Goal: Find specific page/section: Find specific page/section

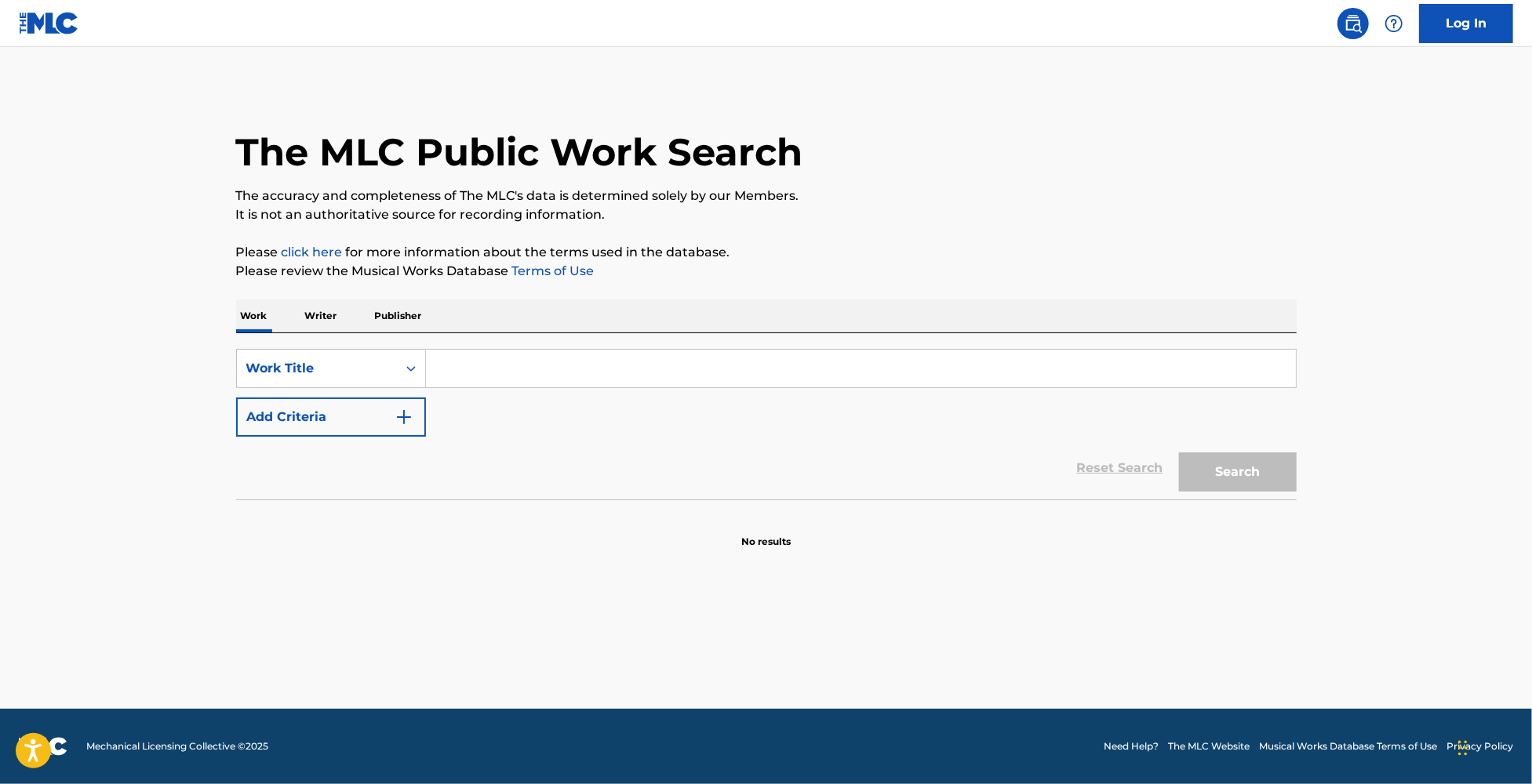
click at [525, 365] on input "Search Form" at bounding box center [861, 368] width 870 height 38
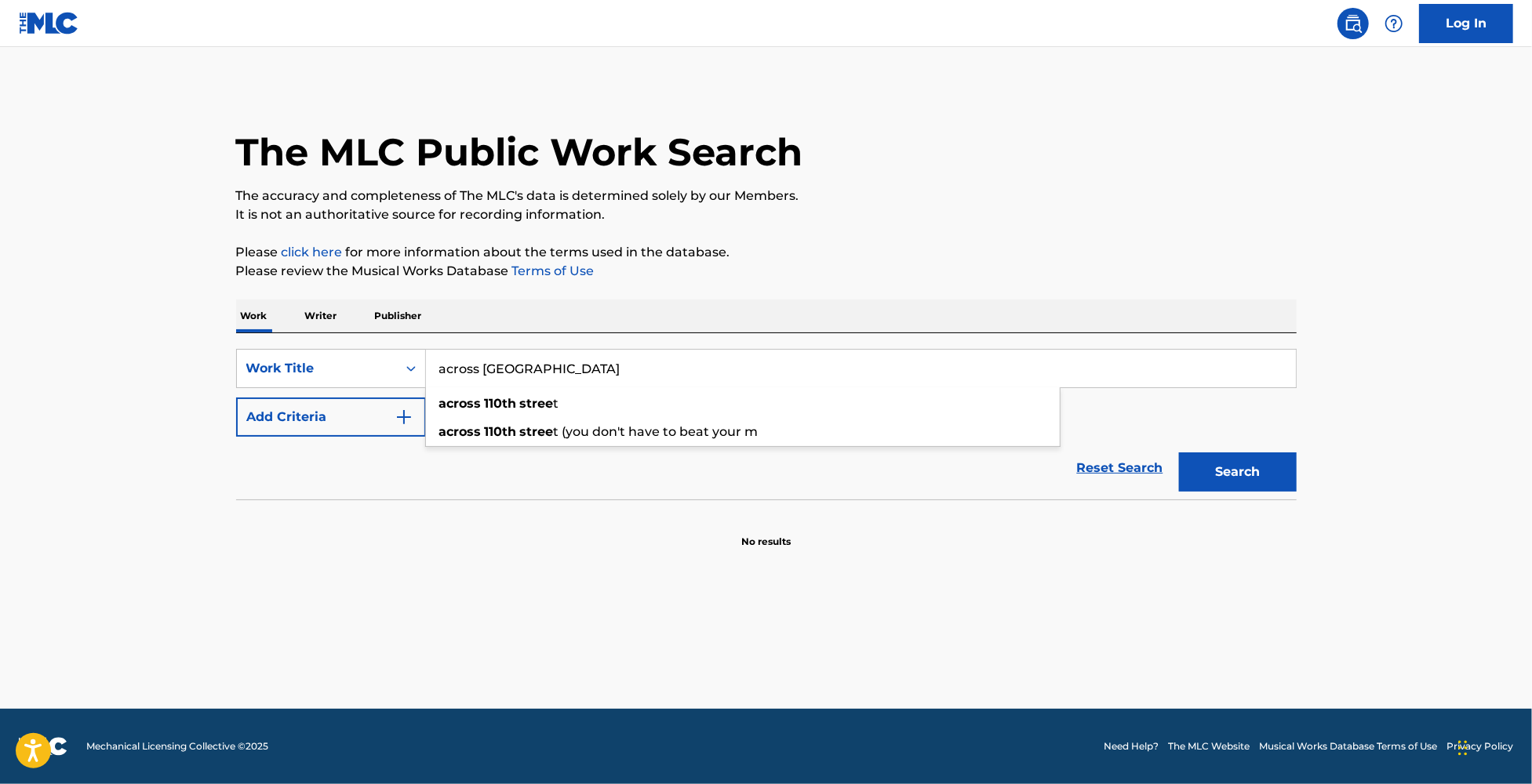
type input "across [GEOGRAPHIC_DATA]"
click at [1179, 452] on button "Search" at bounding box center [1238, 471] width 118 height 39
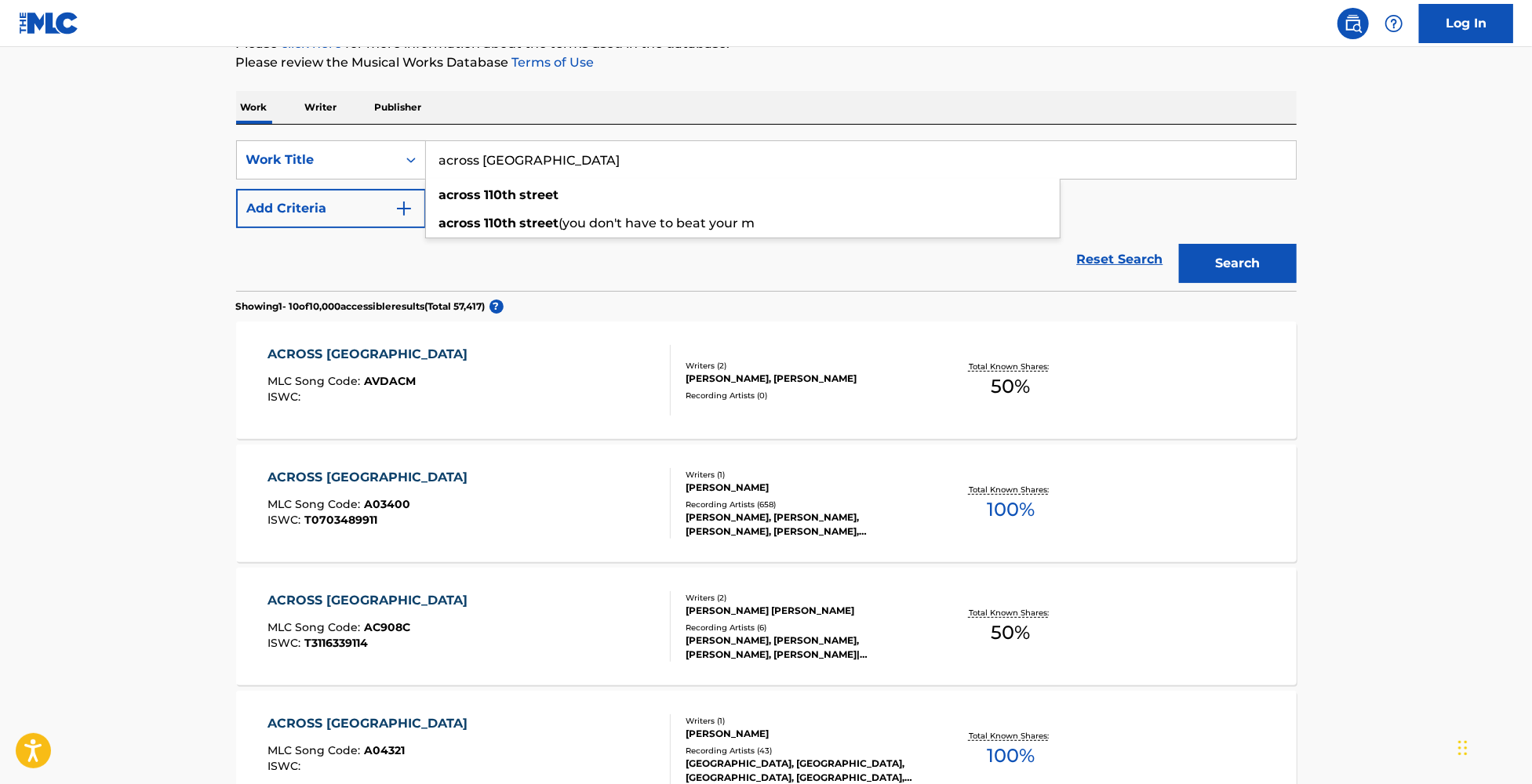
scroll to position [104, 0]
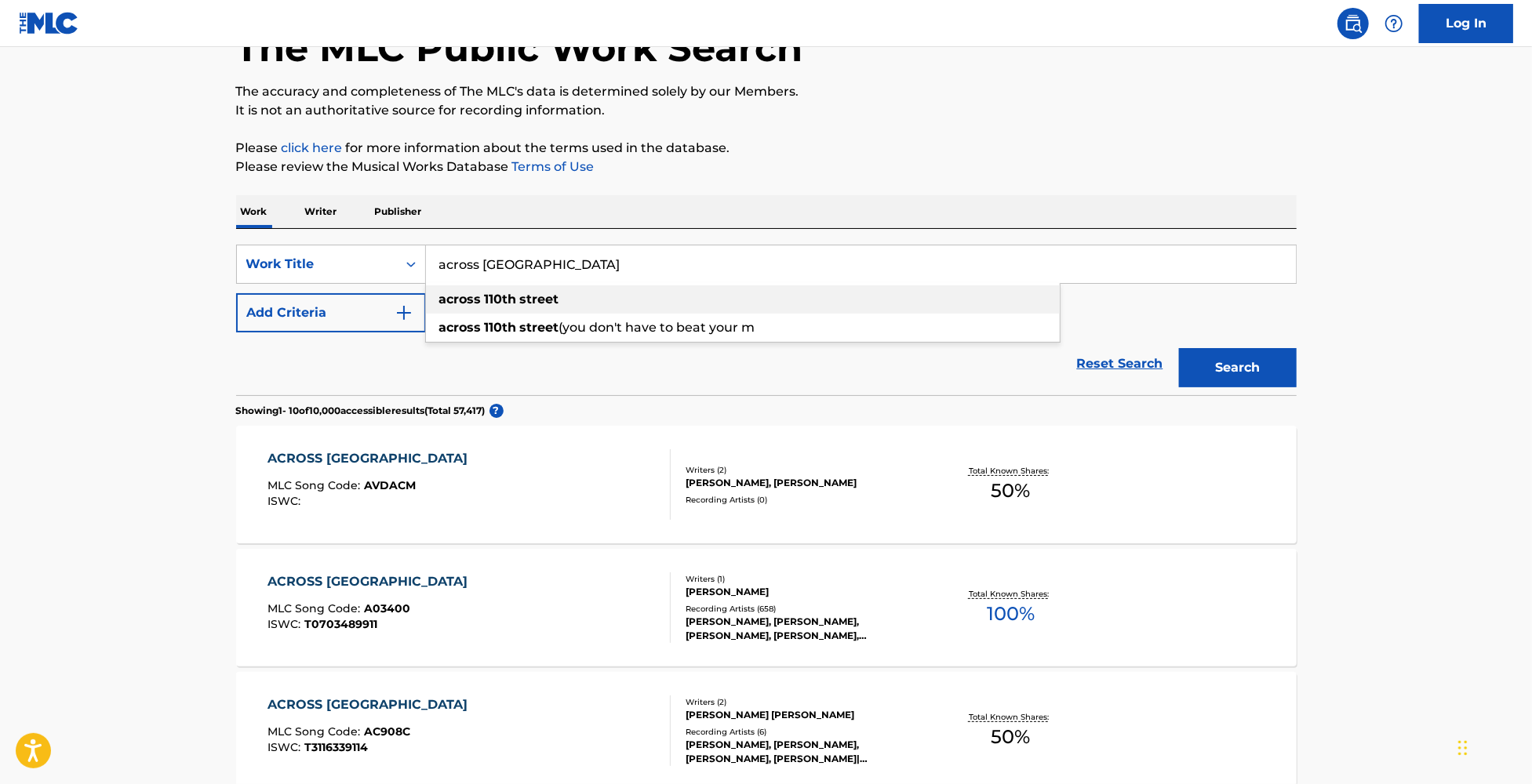
click at [556, 302] on strong "street" at bounding box center [540, 299] width 39 height 15
click at [362, 312] on button "Add Criteria" at bounding box center [330, 313] width 190 height 39
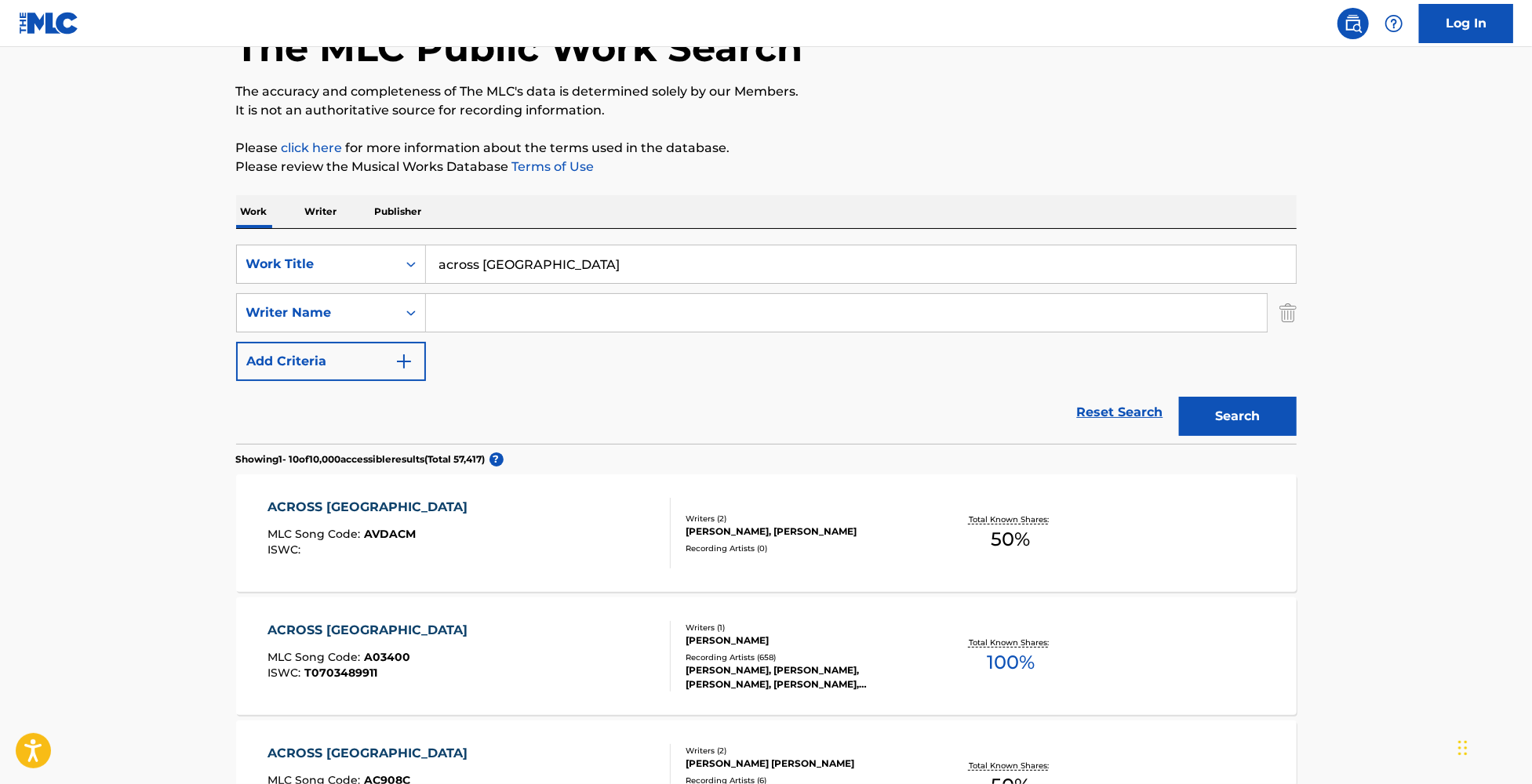
click at [513, 306] on input "Search Form" at bounding box center [846, 313] width 841 height 38
click at [1179, 397] on button "Search" at bounding box center [1238, 416] width 118 height 39
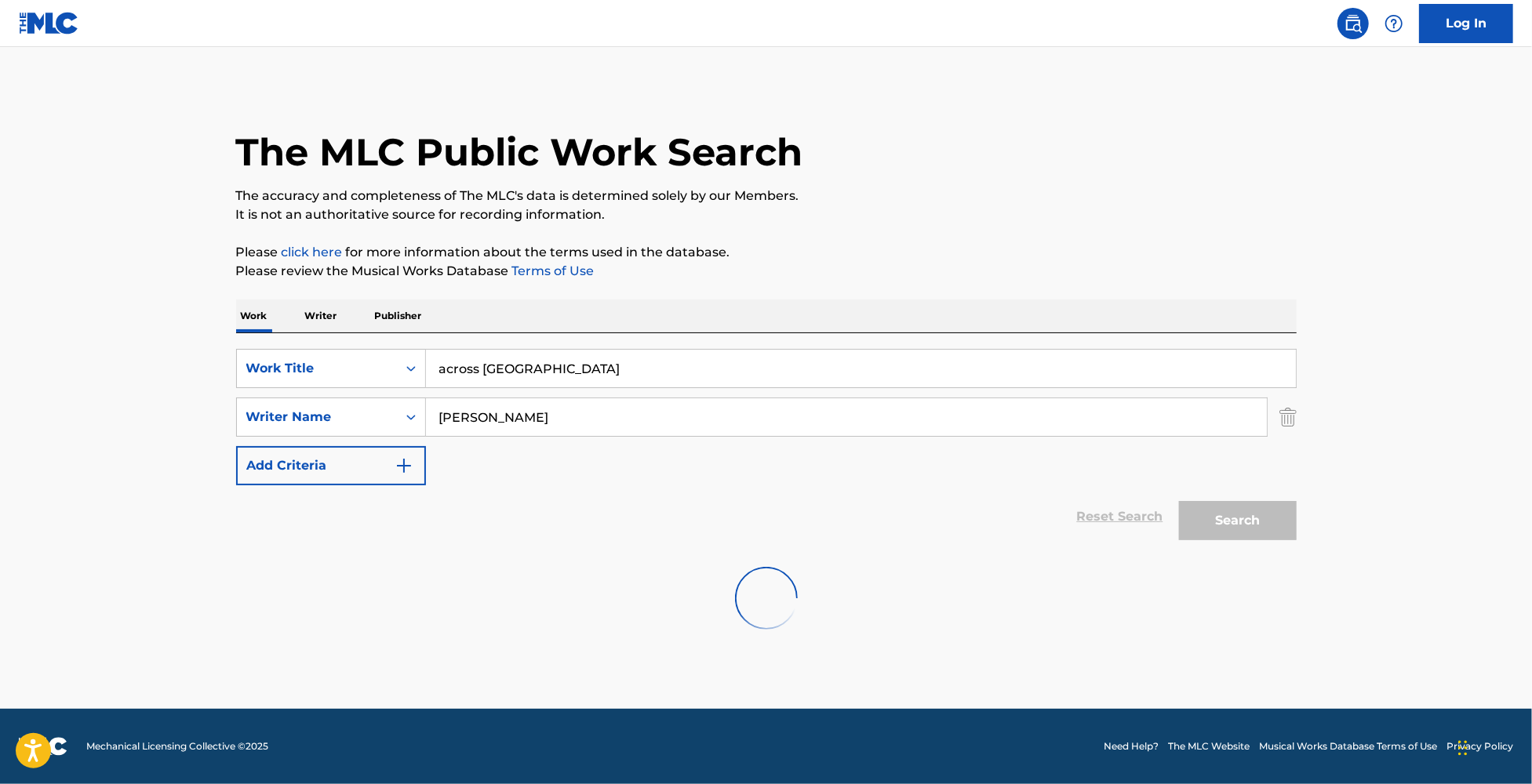
scroll to position [0, 0]
drag, startPoint x: 528, startPoint y: 417, endPoint x: 383, endPoint y: 418, distance: 145.0
click at [383, 418] on div "SearchWithCriteriabb7b0357-b416-42b8-b199-c61023780b6f Writer Name [PERSON_NAME]" at bounding box center [766, 416] width 1060 height 39
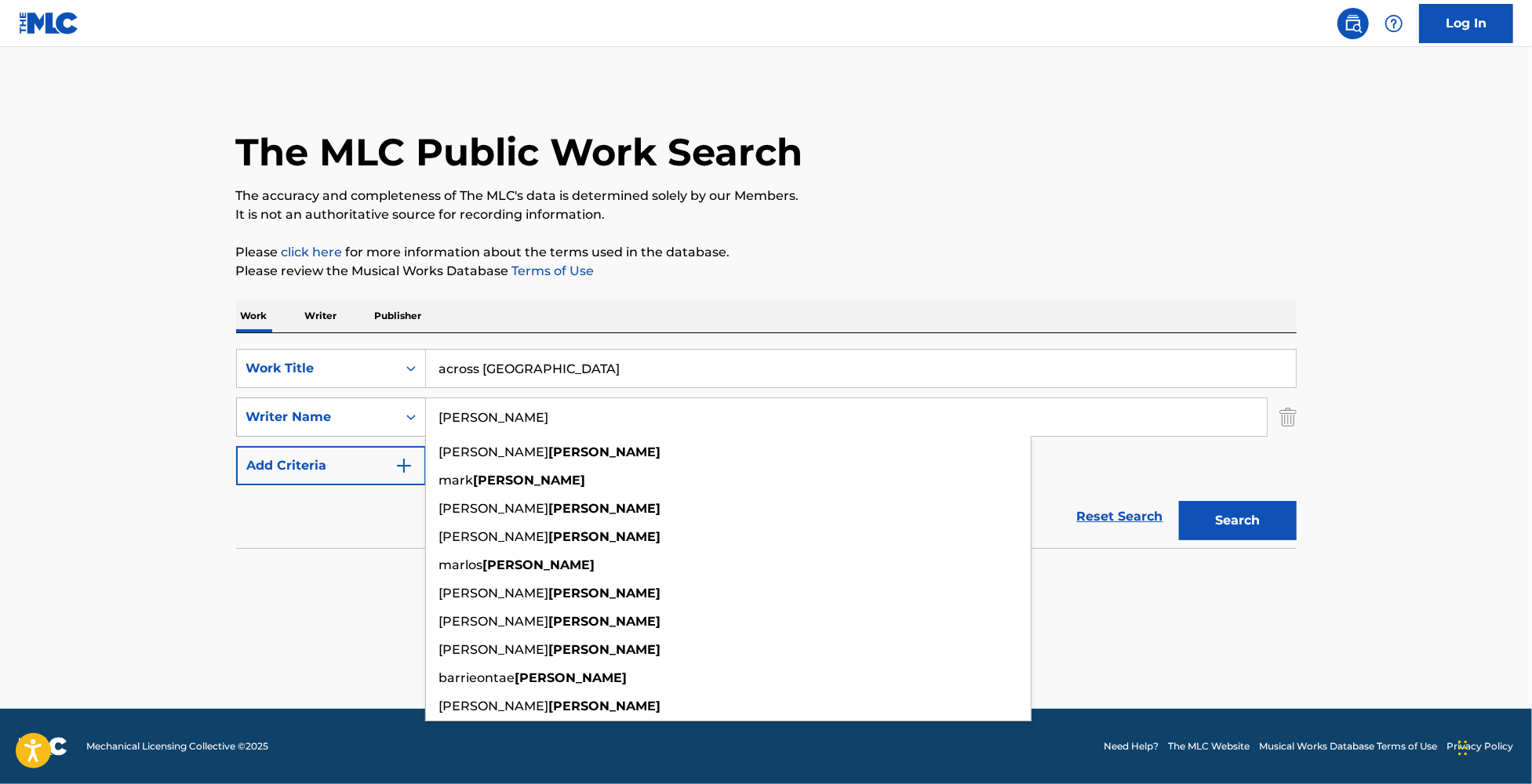
type input "[PERSON_NAME]"
click at [1179, 501] on button "Search" at bounding box center [1238, 520] width 118 height 39
